Goal: Information Seeking & Learning: Understand process/instructions

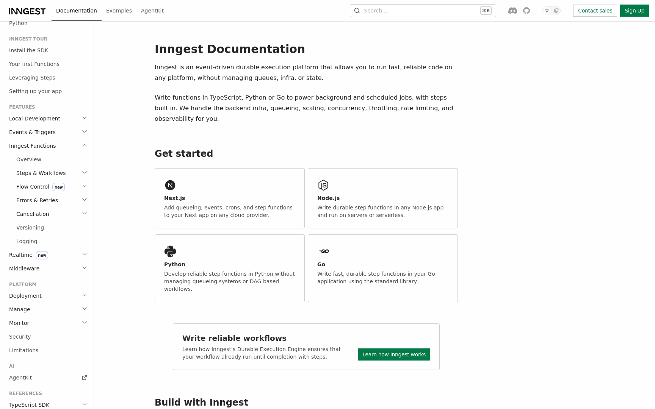
scroll to position [107, 0]
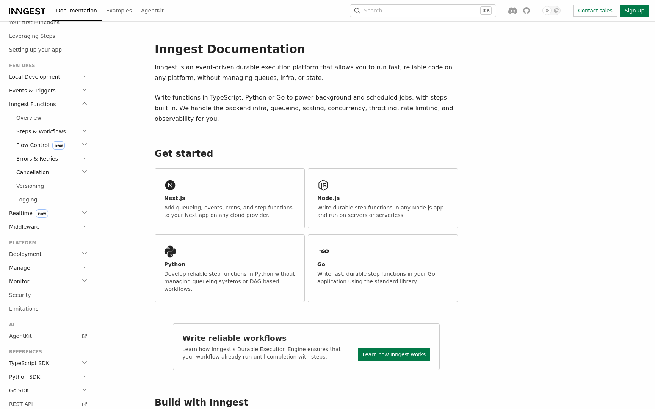
click at [56, 252] on h2 "Deployment" at bounding box center [47, 255] width 83 height 14
click at [42, 267] on link "Overview" at bounding box center [51, 268] width 76 height 14
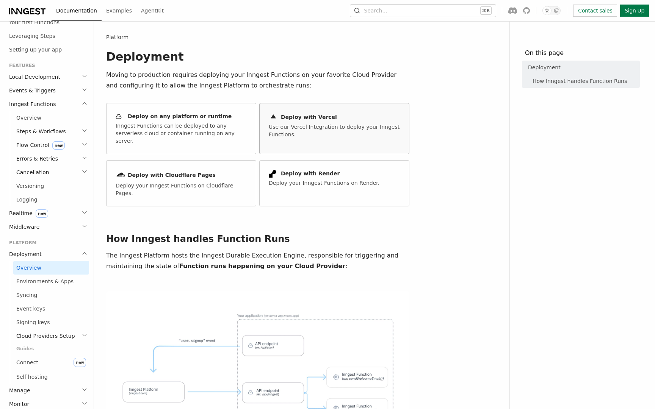
click at [310, 118] on h2 "Deploy with Vercel" at bounding box center [309, 117] width 56 height 8
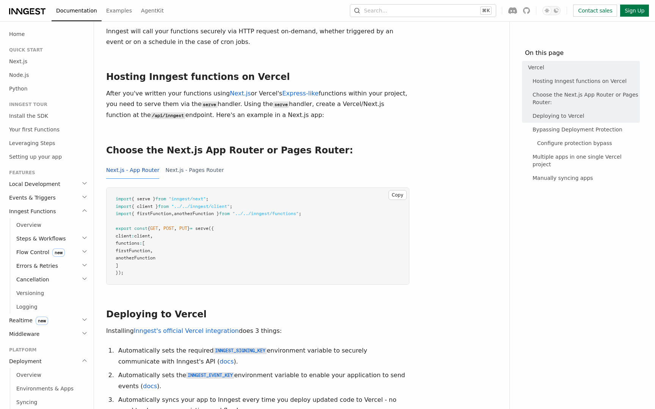
scroll to position [140, 0]
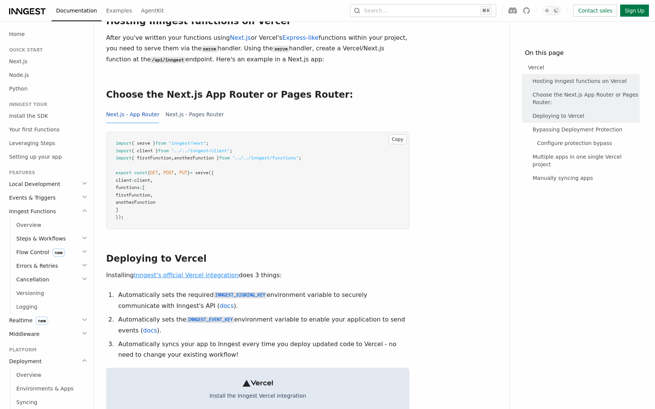
click at [184, 272] on link "Inngest's official Vercel integration" at bounding box center [186, 275] width 105 height 7
